Goal: Task Accomplishment & Management: Use online tool/utility

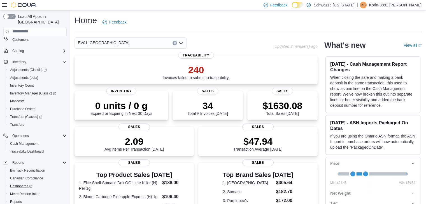
scroll to position [47, 0]
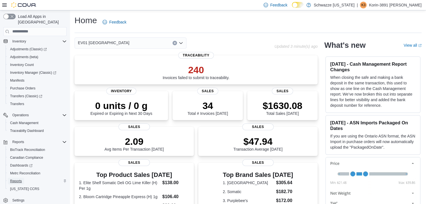
click at [16, 179] on span "Reports" at bounding box center [16, 181] width 12 height 4
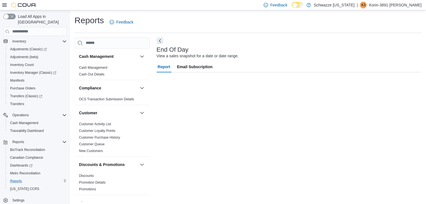
scroll to position [2, 0]
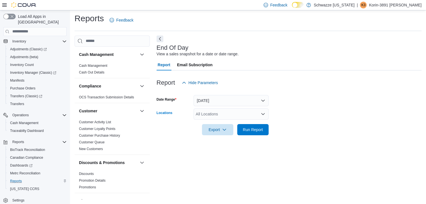
click at [238, 110] on div "All Locations" at bounding box center [230, 114] width 75 height 11
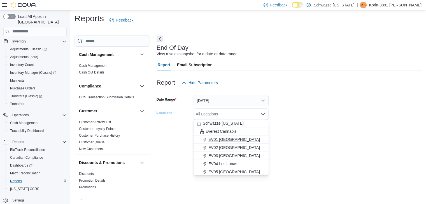
click at [245, 142] on div "EV01 [GEOGRAPHIC_DATA]" at bounding box center [231, 140] width 68 height 6
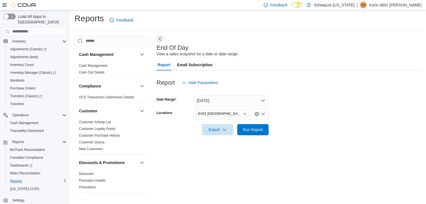
click at [347, 138] on div at bounding box center [288, 138] width 265 height 7
click at [254, 128] on span "Run Report" at bounding box center [253, 130] width 20 height 6
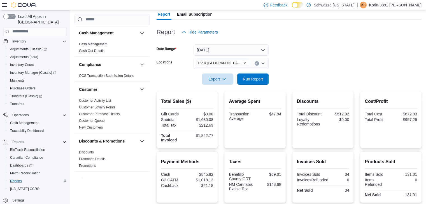
scroll to position [19, 0]
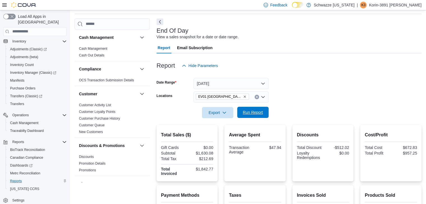
click at [260, 113] on span "Run Report" at bounding box center [253, 113] width 20 height 6
drag, startPoint x: 341, startPoint y: 77, endPoint x: 316, endPoint y: 67, distance: 27.0
click at [309, 58] on div at bounding box center [288, 56] width 265 height 7
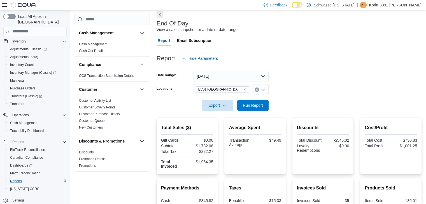
scroll to position [0, 0]
